Goal: Find specific page/section

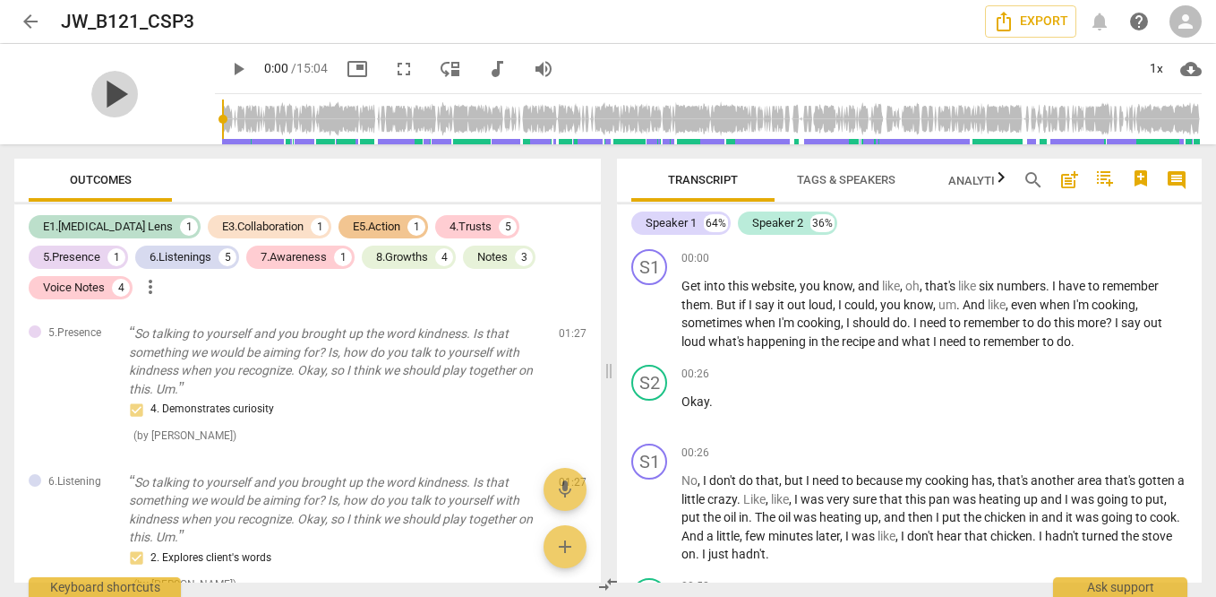
click at [91, 105] on span "play_arrow" at bounding box center [114, 94] width 47 height 47
click at [91, 105] on span "pause" at bounding box center [114, 94] width 47 height 47
click at [91, 105] on span "play_arrow" at bounding box center [114, 94] width 47 height 47
type input "8"
click at [30, 32] on button "arrow_back" at bounding box center [30, 21] width 32 height 32
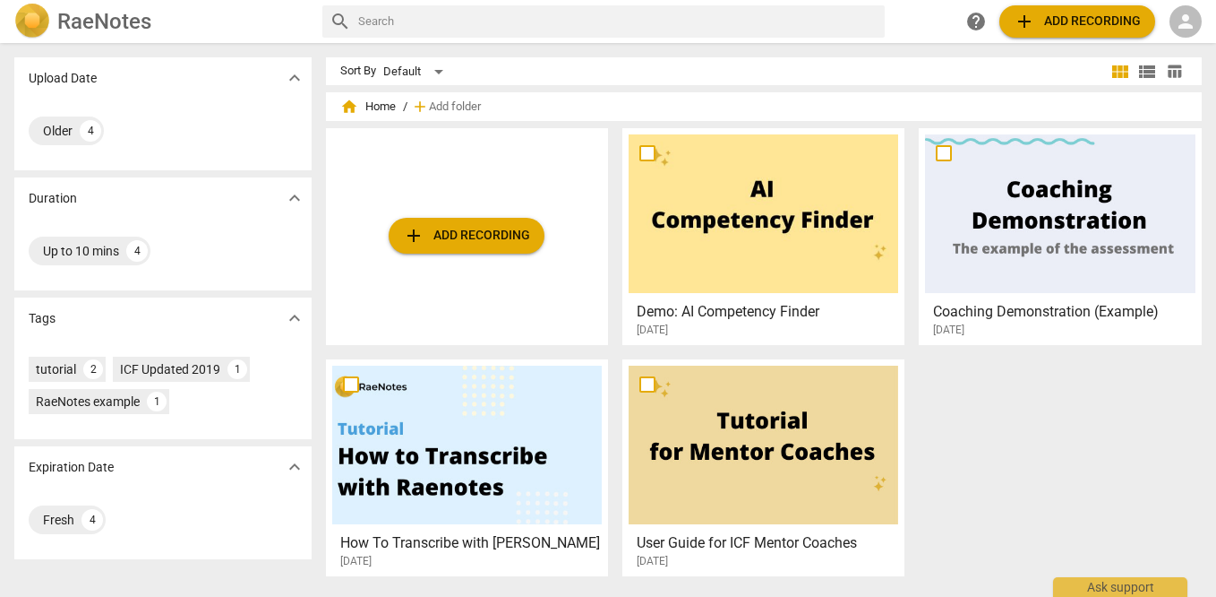
click at [383, 20] on input "text" at bounding box center [618, 21] width 520 height 29
type input "family coaching"
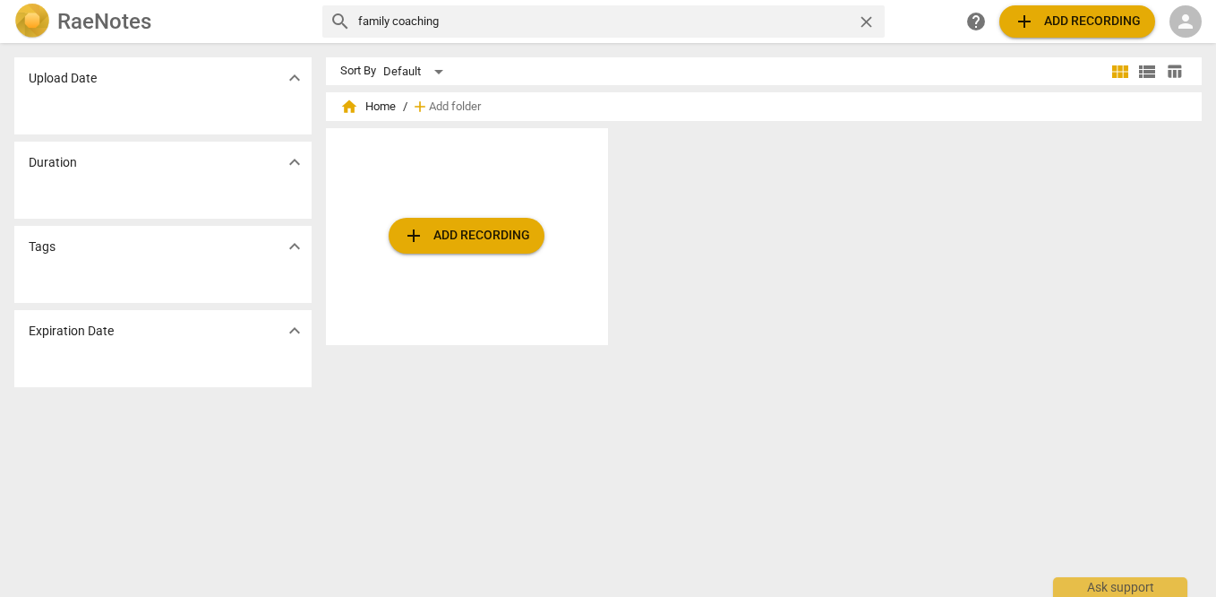
click at [870, 28] on span "close" at bounding box center [866, 22] width 19 height 19
